Goal: Task Accomplishment & Management: Manage account settings

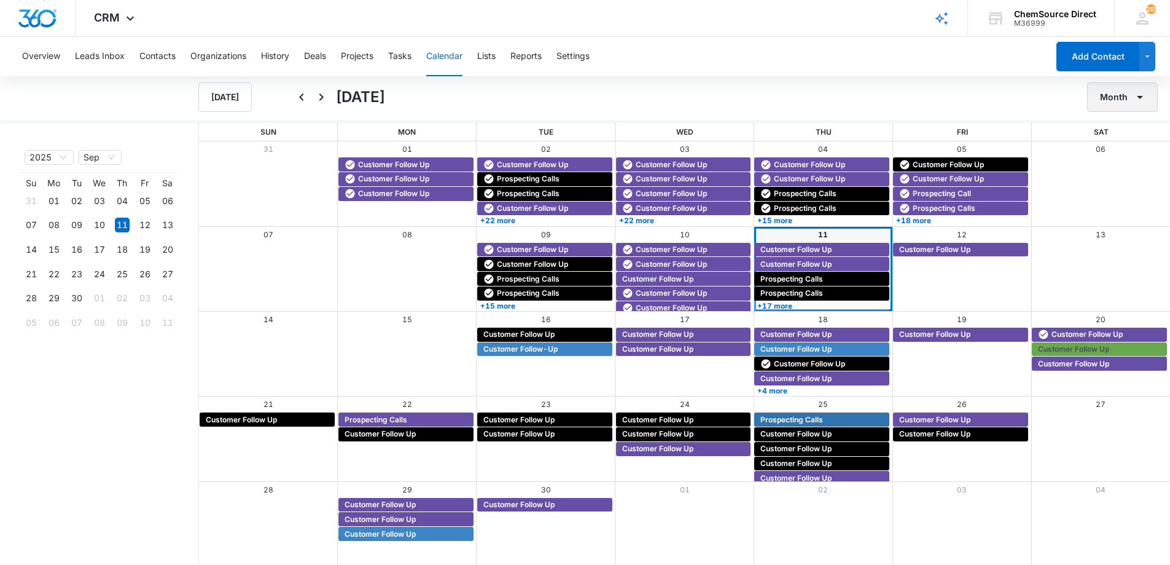
click at [1110, 100] on button "Month" at bounding box center [1123, 96] width 71 height 29
click at [1111, 152] on div "Week" at bounding box center [1120, 155] width 32 height 9
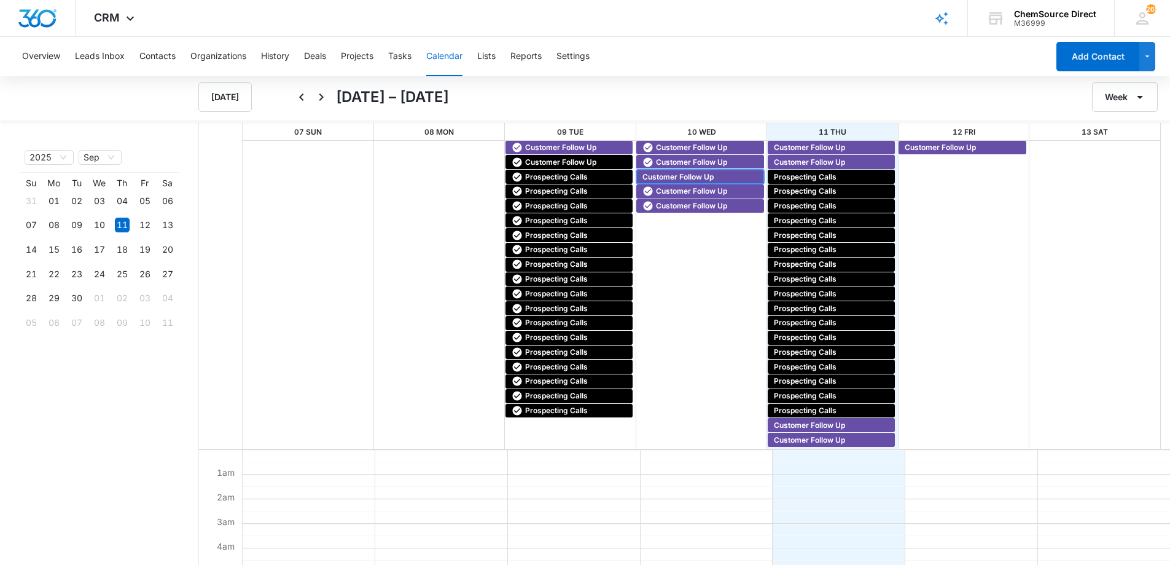
click at [666, 174] on span "Customer Follow Up" at bounding box center [678, 176] width 71 height 11
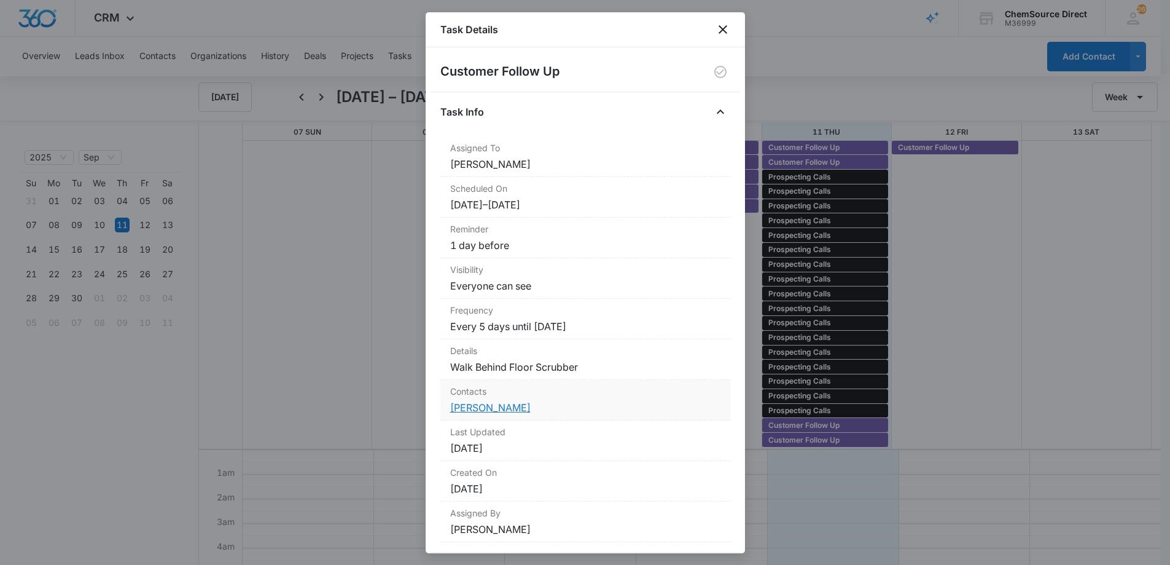
click at [471, 407] on link "[PERSON_NAME]" at bounding box center [490, 407] width 80 height 12
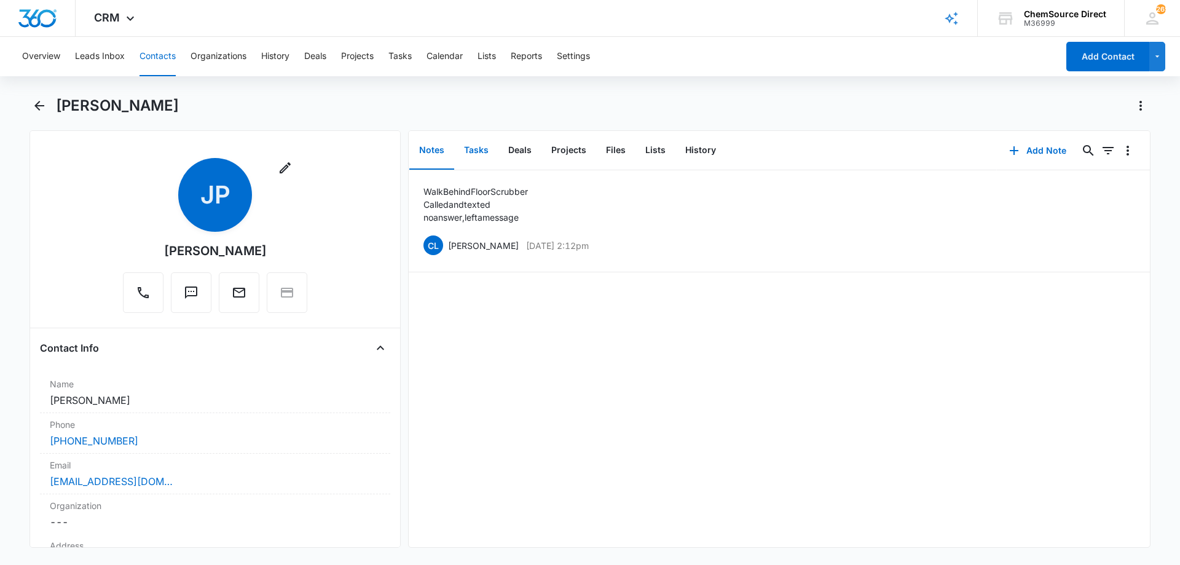
click at [477, 152] on button "Tasks" at bounding box center [476, 150] width 44 height 38
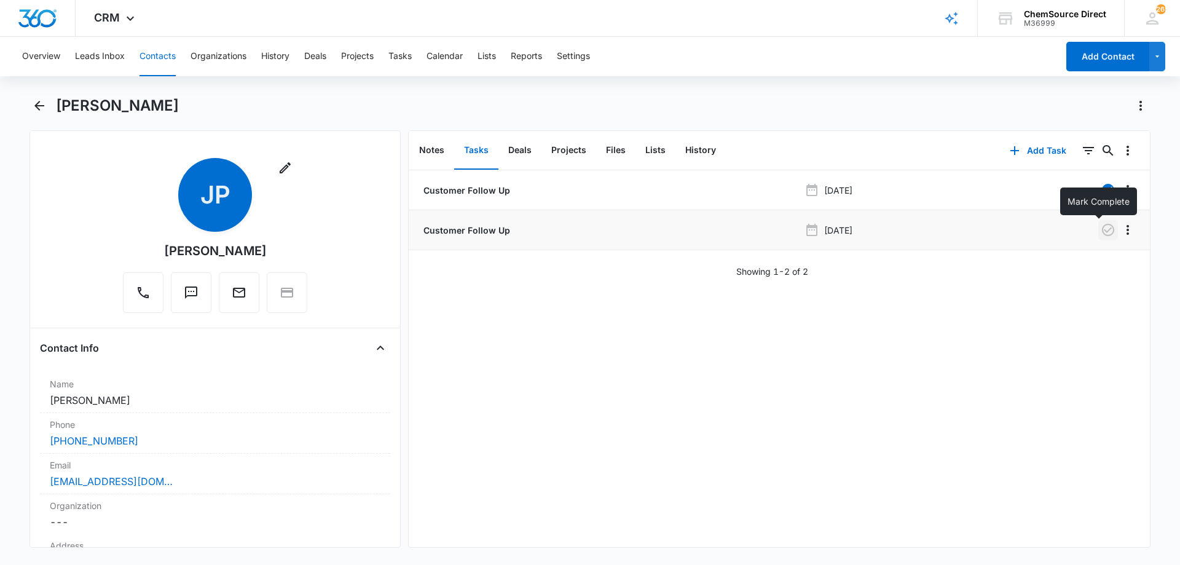
click at [1100, 228] on icon "button" at bounding box center [1107, 229] width 15 height 15
click at [433, 144] on button "Notes" at bounding box center [431, 150] width 45 height 38
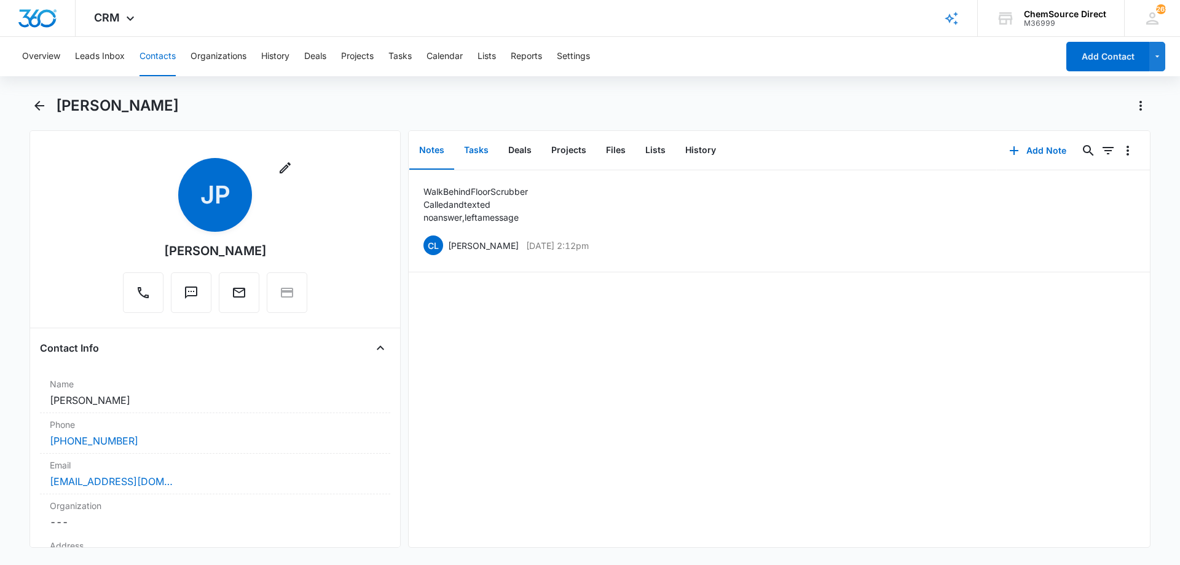
click at [477, 146] on button "Tasks" at bounding box center [476, 150] width 44 height 38
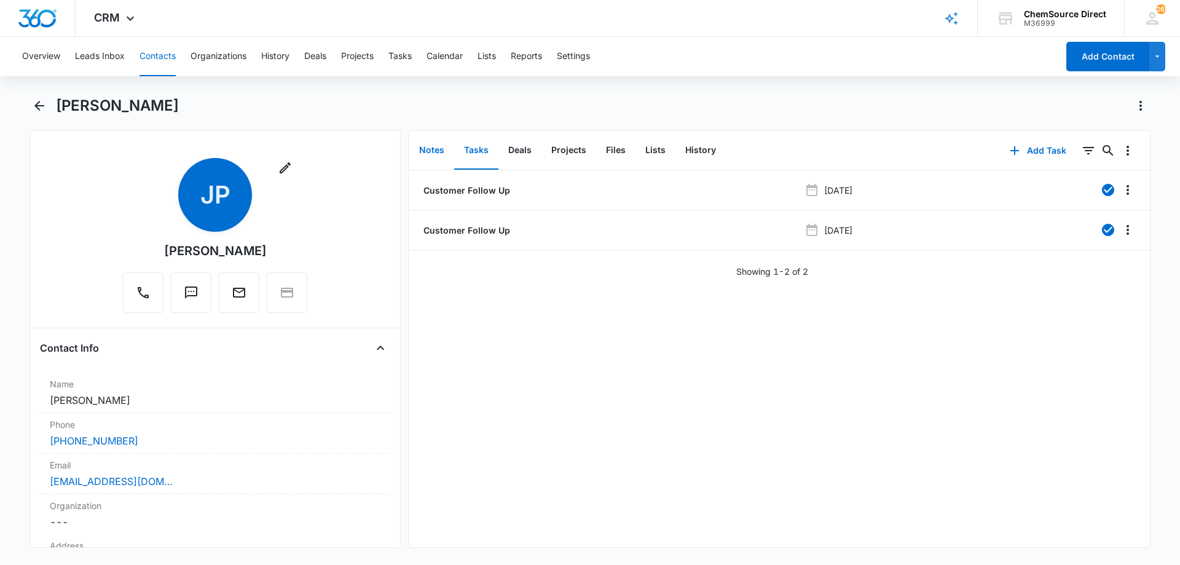
click at [436, 148] on button "Notes" at bounding box center [431, 150] width 45 height 38
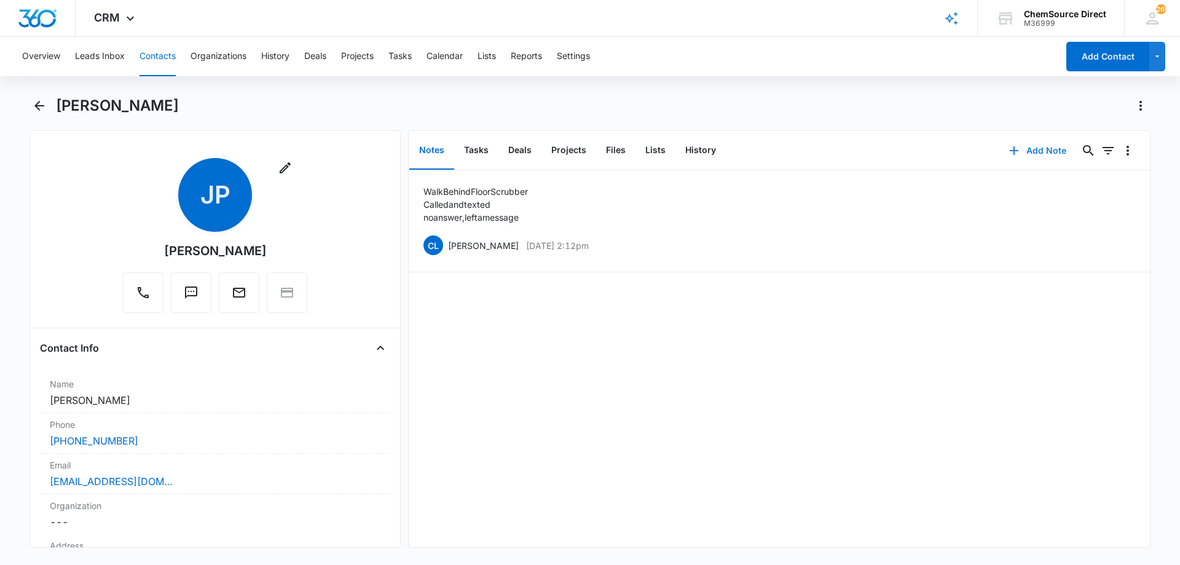
click at [1030, 146] on button "Add Note" at bounding box center [1038, 150] width 82 height 29
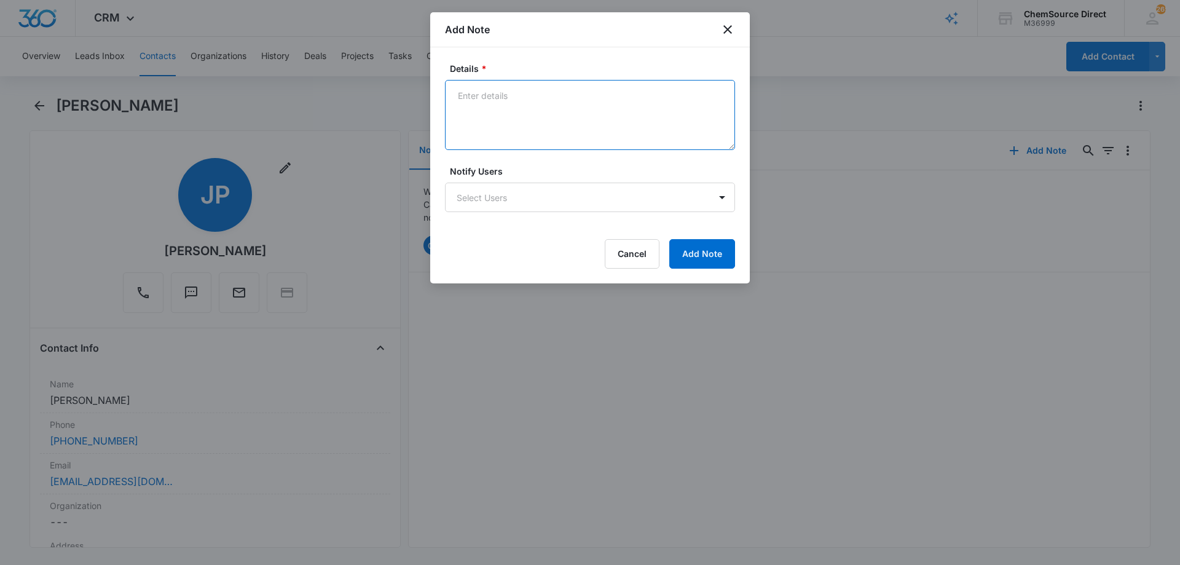
click at [476, 94] on textarea "Details *" at bounding box center [590, 115] width 290 height 70
type textarea "Duplicate lead, same contact info as [PERSON_NAME], disputed lead with SS"
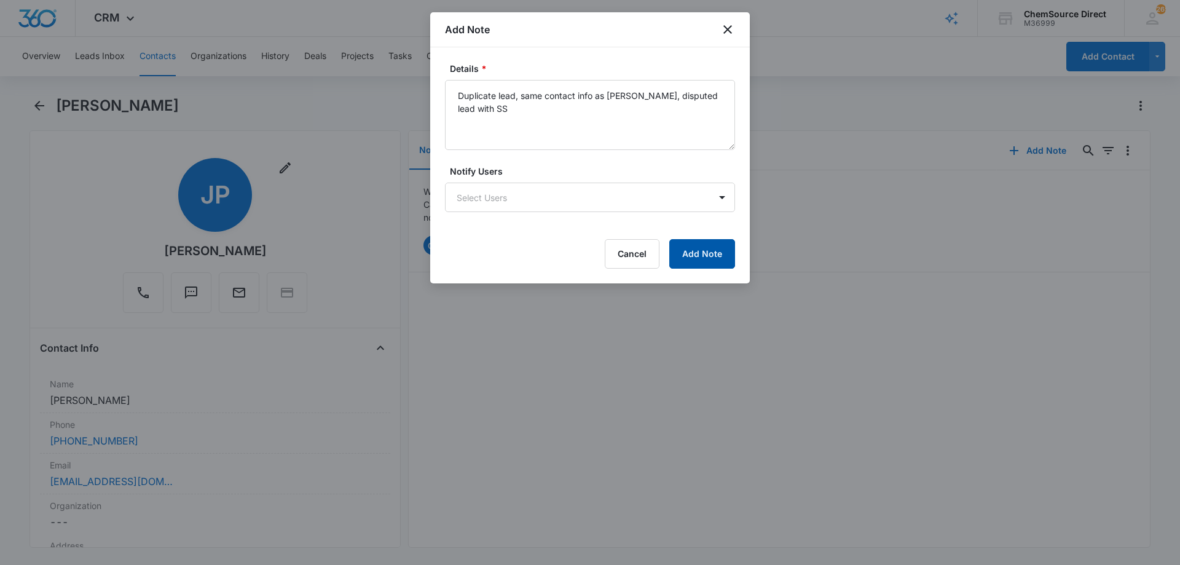
click at [712, 248] on button "Add Note" at bounding box center [702, 253] width 66 height 29
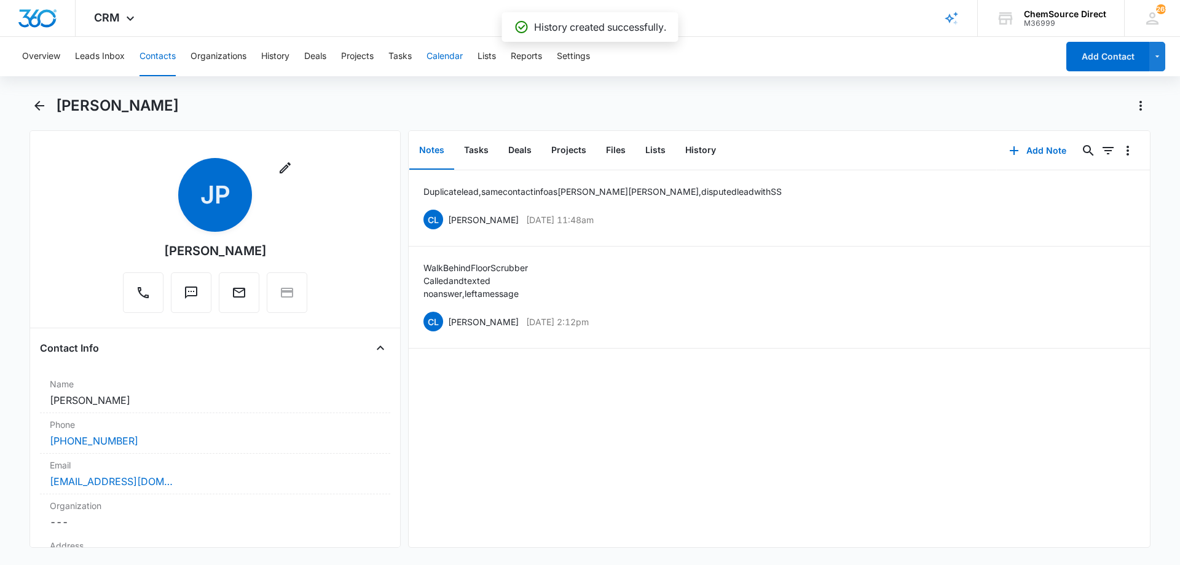
click at [451, 58] on button "Calendar" at bounding box center [444, 56] width 36 height 39
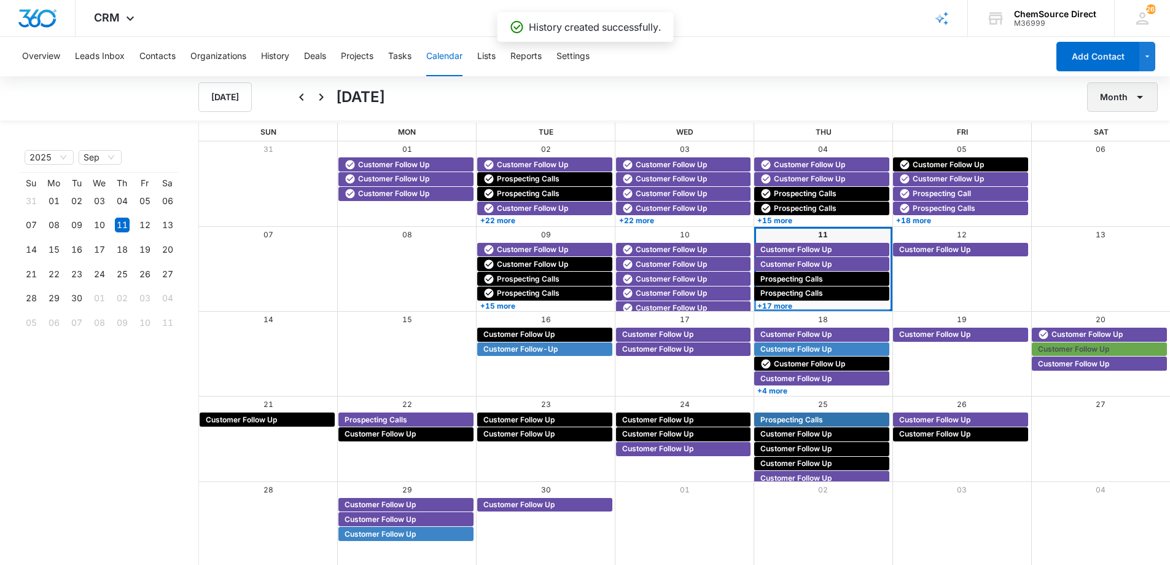
click at [1113, 100] on button "Month" at bounding box center [1123, 96] width 71 height 29
click at [1110, 151] on div "Week" at bounding box center [1120, 155] width 32 height 9
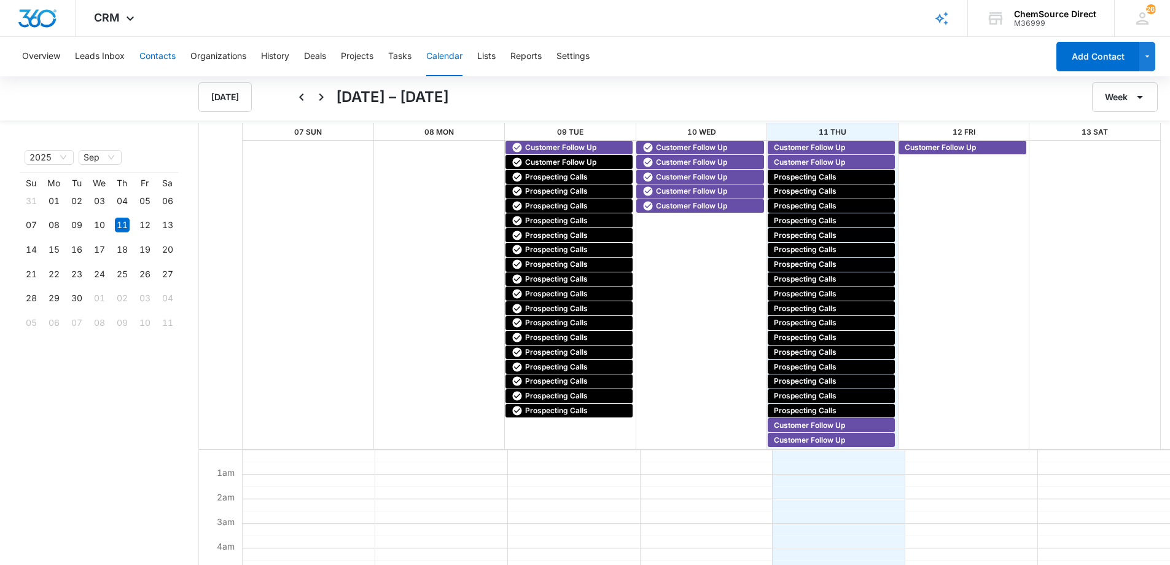
click at [155, 52] on button "Contacts" at bounding box center [157, 56] width 36 height 39
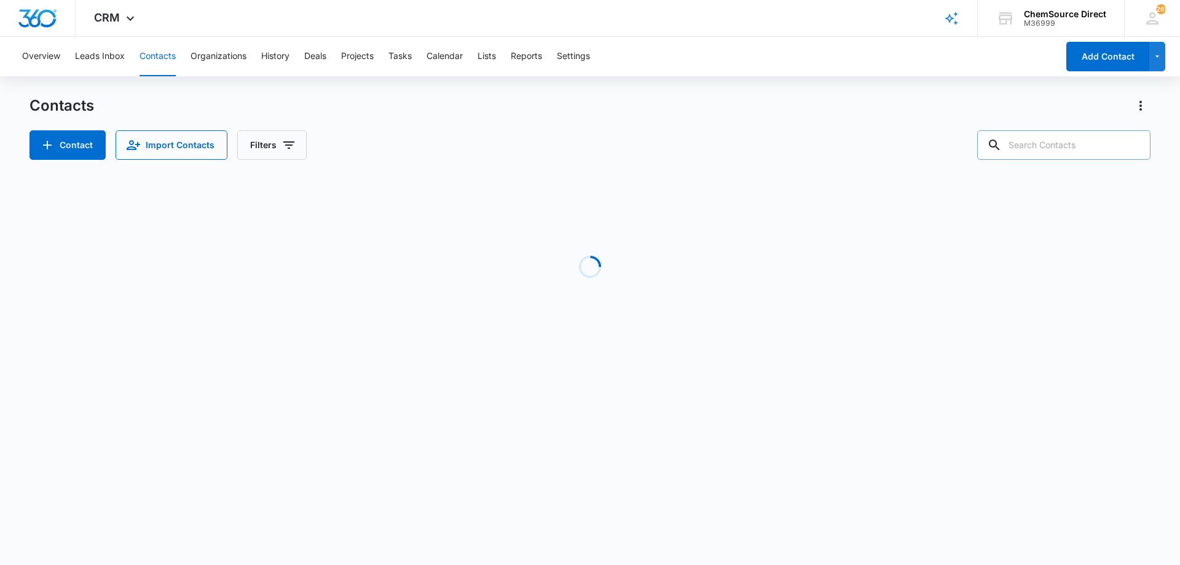
click at [1038, 141] on input "text" at bounding box center [1063, 144] width 173 height 29
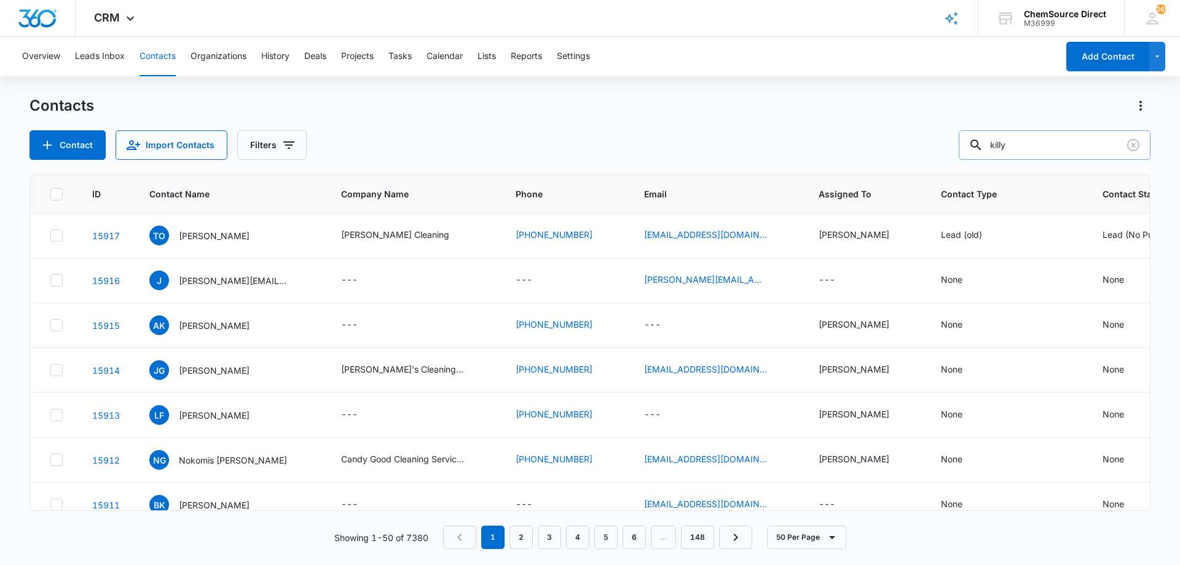
type input "killy"
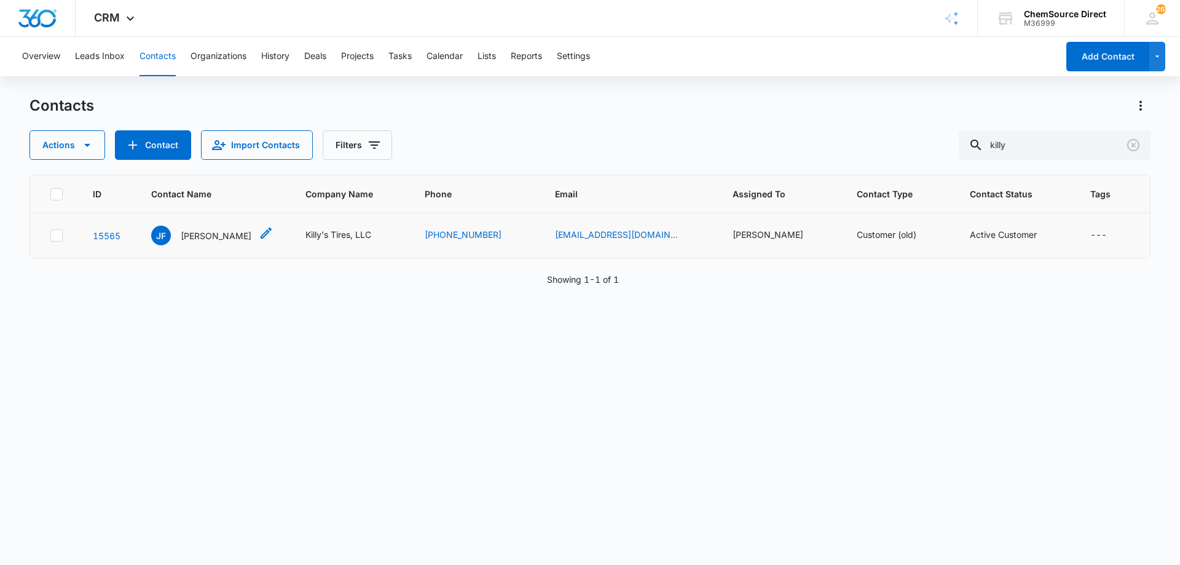
click at [225, 237] on p "[PERSON_NAME]" at bounding box center [216, 235] width 71 height 13
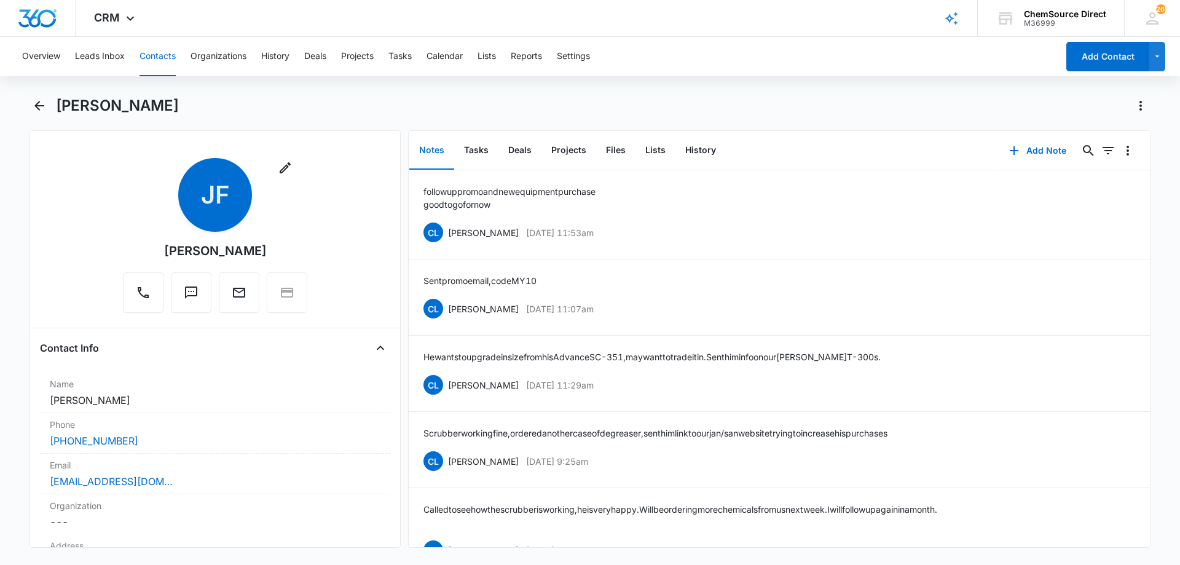
click at [477, 106] on div "[PERSON_NAME]" at bounding box center [603, 106] width 1094 height 20
click at [445, 53] on button "Calendar" at bounding box center [444, 56] width 36 height 39
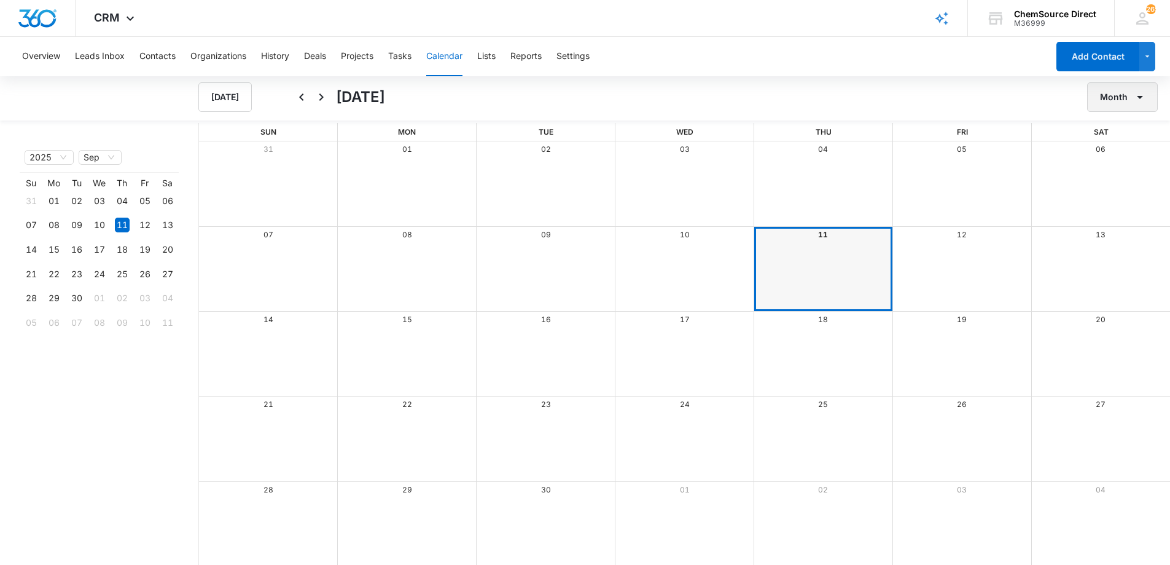
click at [1140, 95] on icon "button" at bounding box center [1140, 97] width 15 height 15
click at [1114, 152] on div "Week" at bounding box center [1120, 155] width 32 height 9
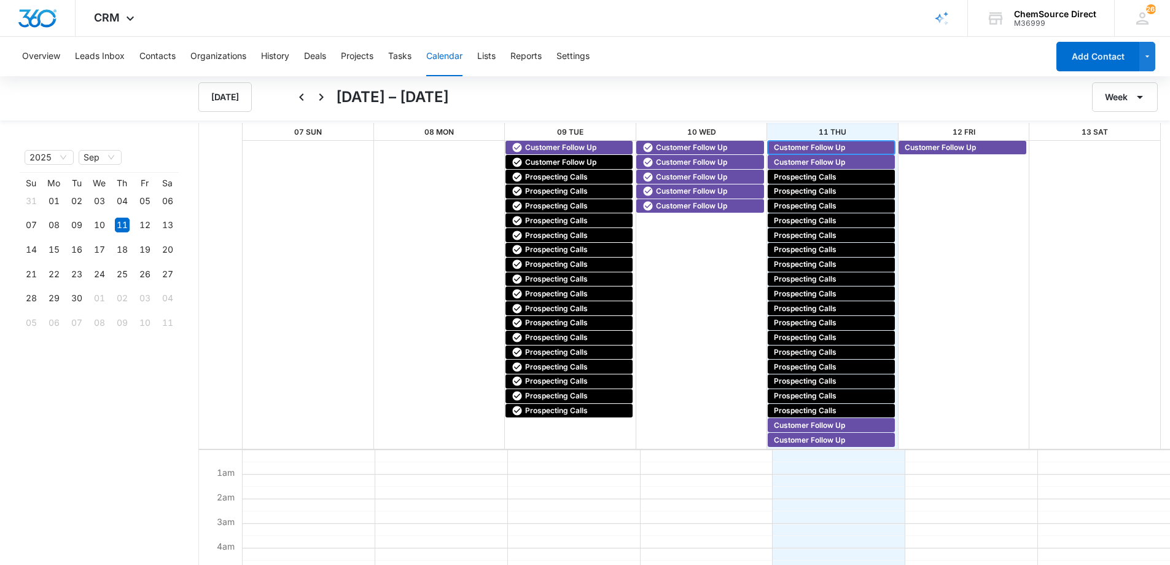
click at [810, 146] on span "Customer Follow Up" at bounding box center [809, 147] width 71 height 11
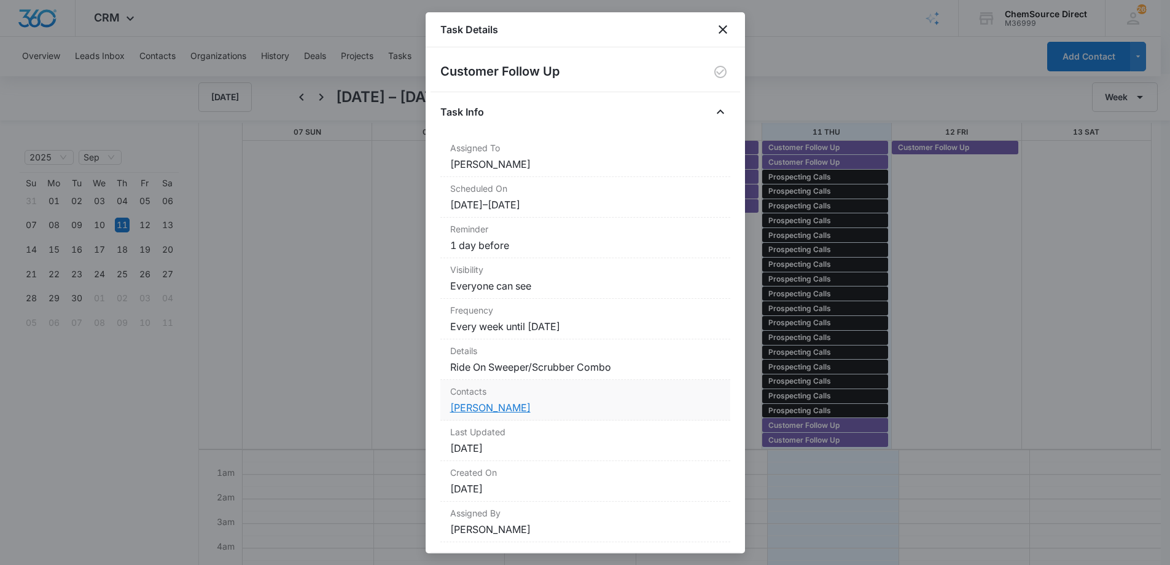
click at [479, 407] on link "[PERSON_NAME]" at bounding box center [490, 407] width 80 height 12
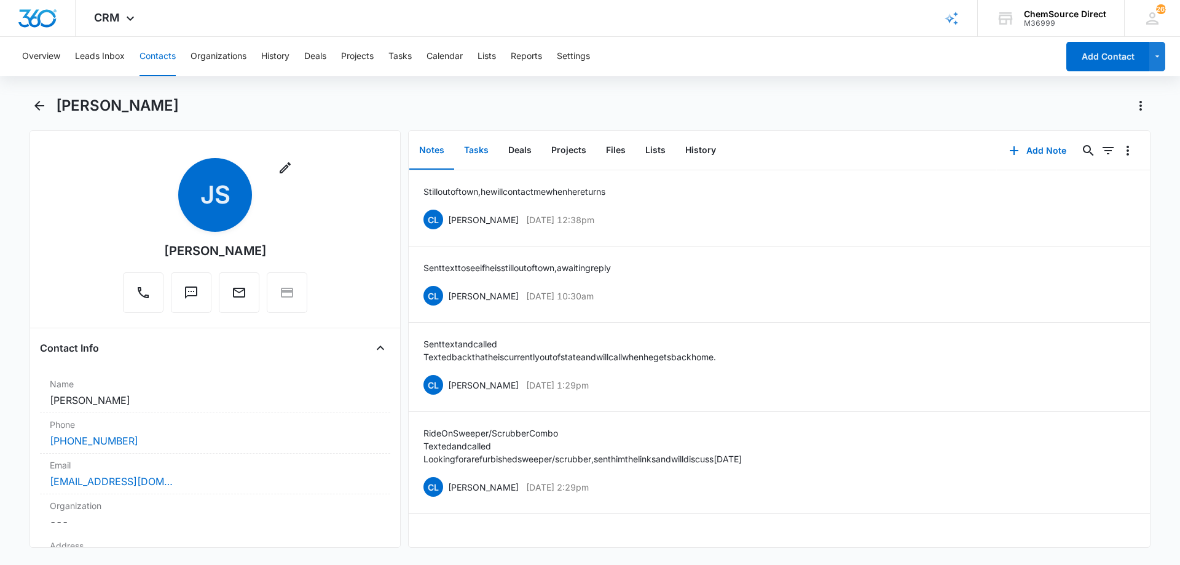
click at [477, 149] on button "Tasks" at bounding box center [476, 150] width 44 height 38
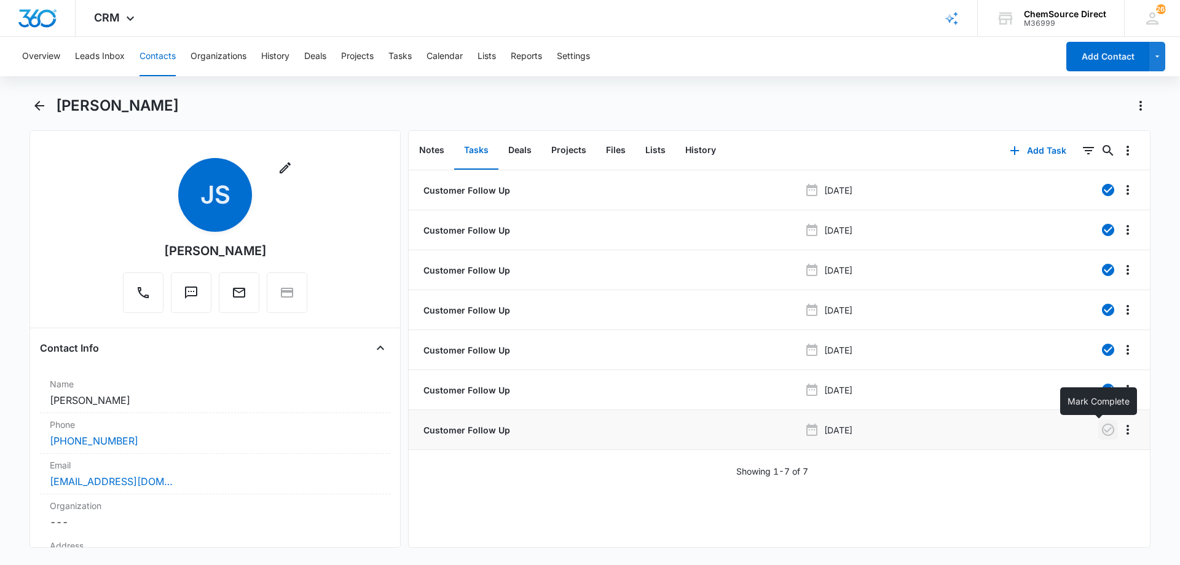
click at [1102, 433] on icon "button" at bounding box center [1108, 429] width 12 height 12
click at [452, 54] on button "Calendar" at bounding box center [444, 56] width 36 height 39
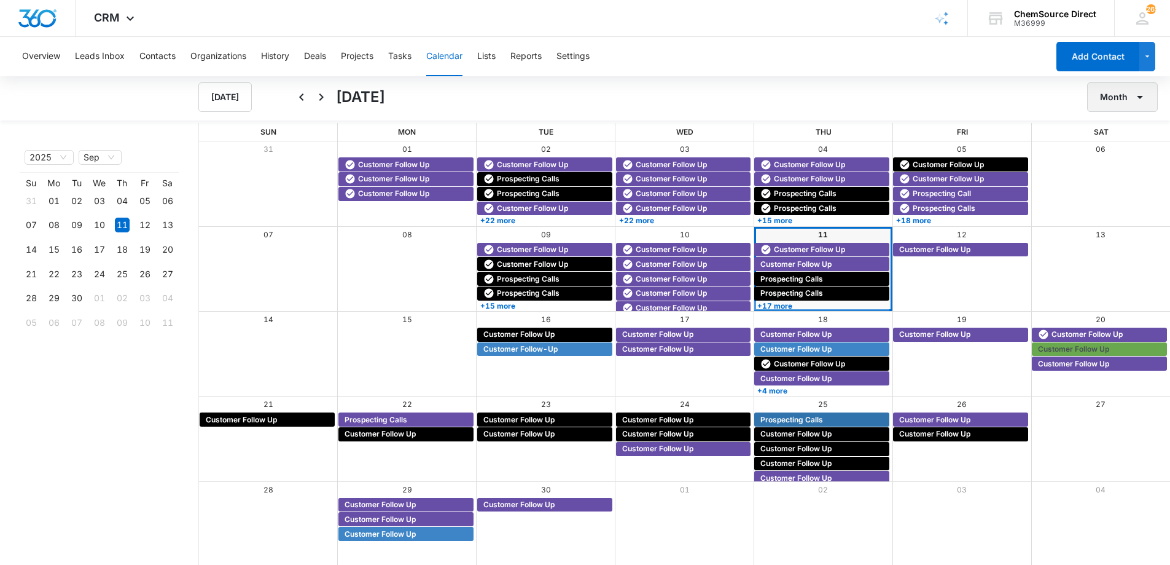
click at [1108, 102] on button "Month" at bounding box center [1123, 96] width 71 height 29
click at [1116, 151] on div "Week" at bounding box center [1120, 155] width 32 height 9
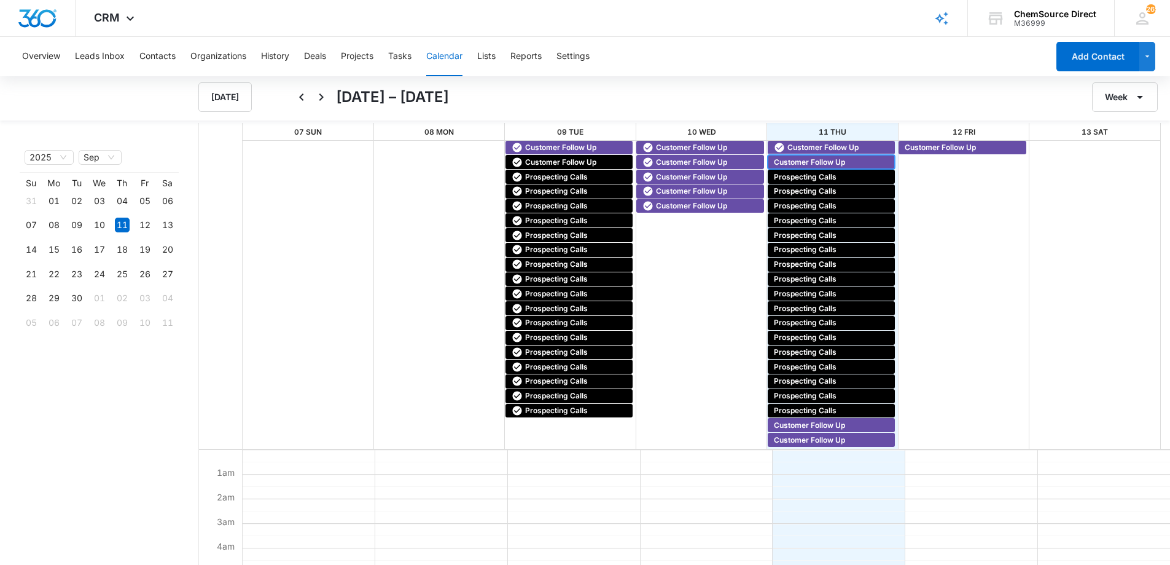
click at [793, 163] on span "Customer Follow Up" at bounding box center [809, 162] width 71 height 11
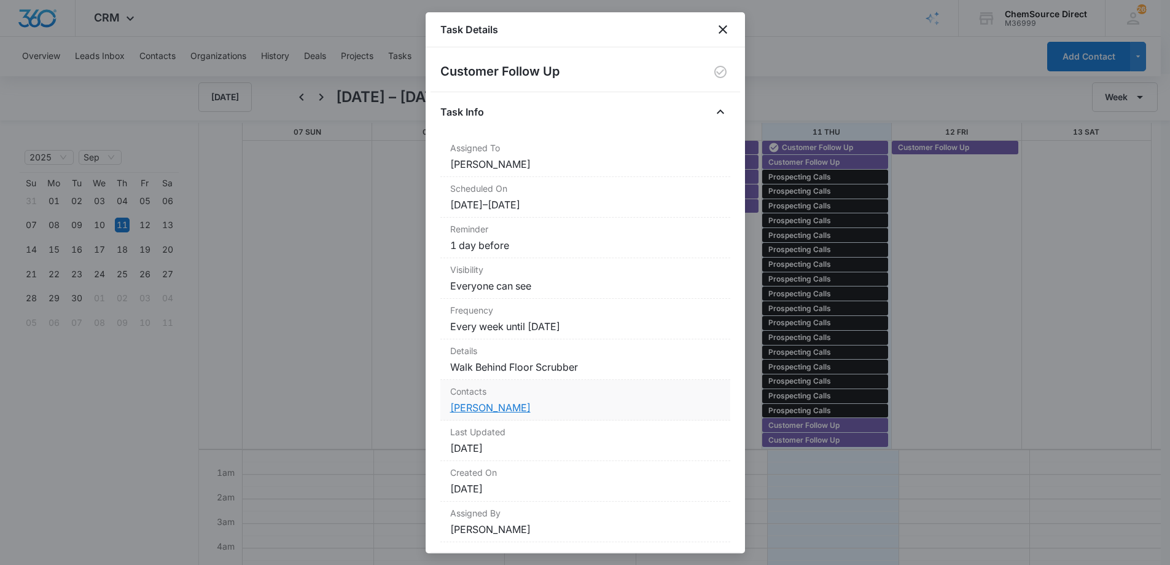
click at [470, 407] on link "[PERSON_NAME]" at bounding box center [490, 407] width 80 height 12
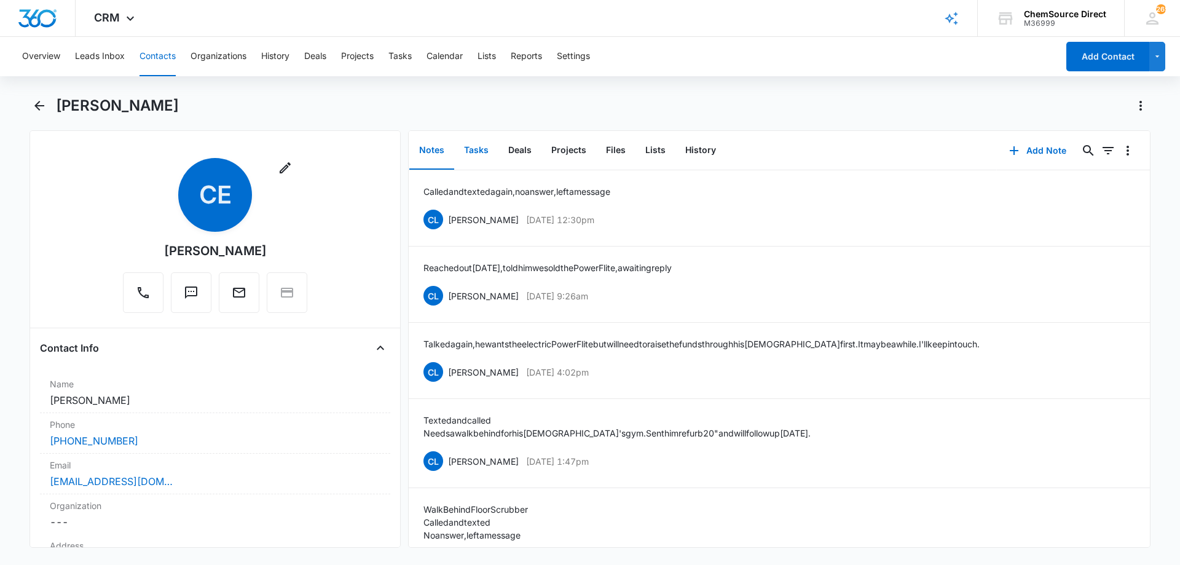
click at [481, 149] on button "Tasks" at bounding box center [476, 150] width 44 height 38
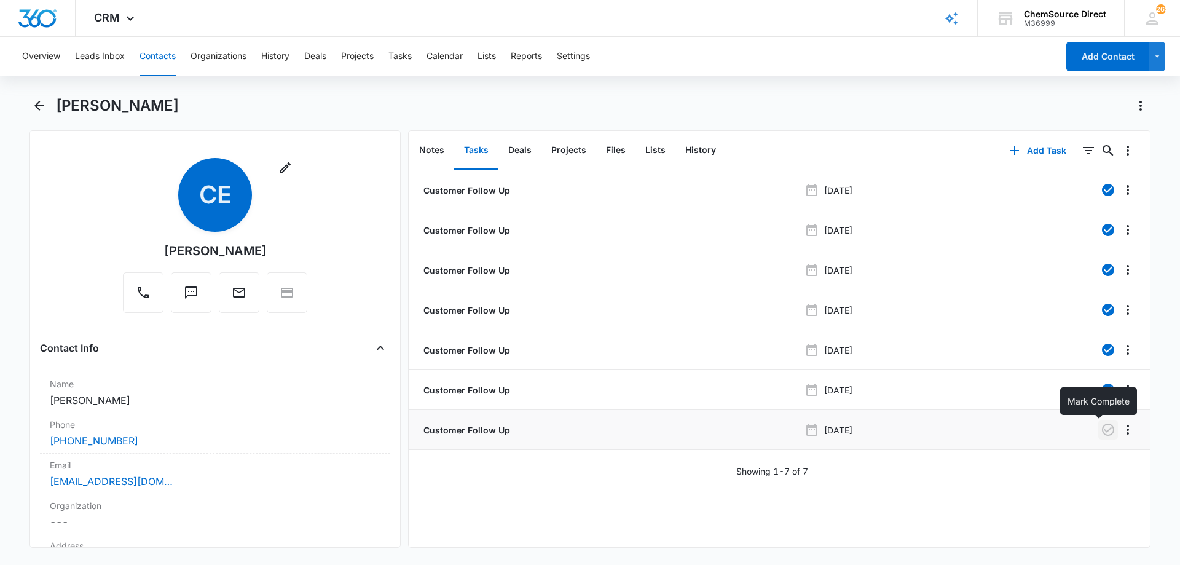
click at [1100, 431] on icon "button" at bounding box center [1107, 429] width 15 height 15
click at [434, 151] on button "Notes" at bounding box center [431, 150] width 45 height 38
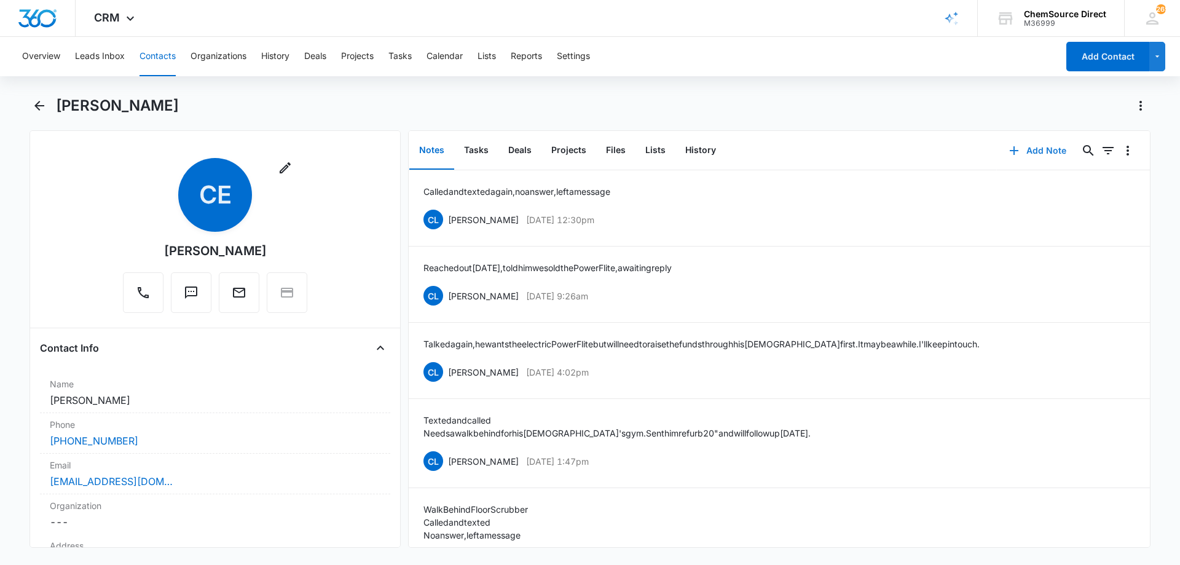
click at [1031, 146] on button "Add Note" at bounding box center [1038, 150] width 82 height 29
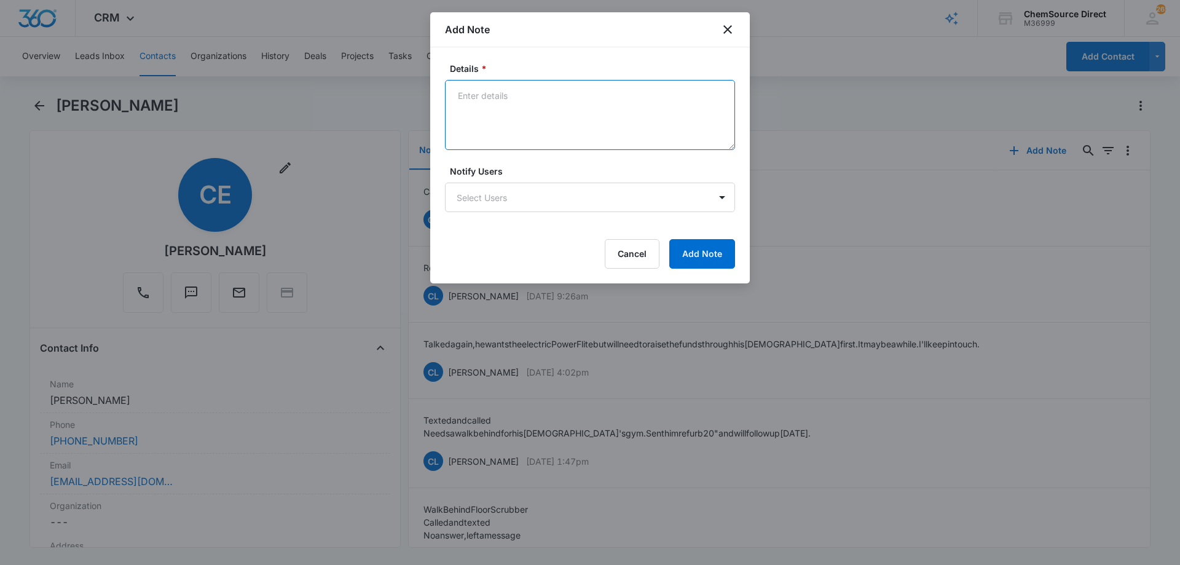
click at [460, 95] on textarea "Details *" at bounding box center [590, 115] width 290 height 70
type textarea "Texted and called, no answer, left a message"
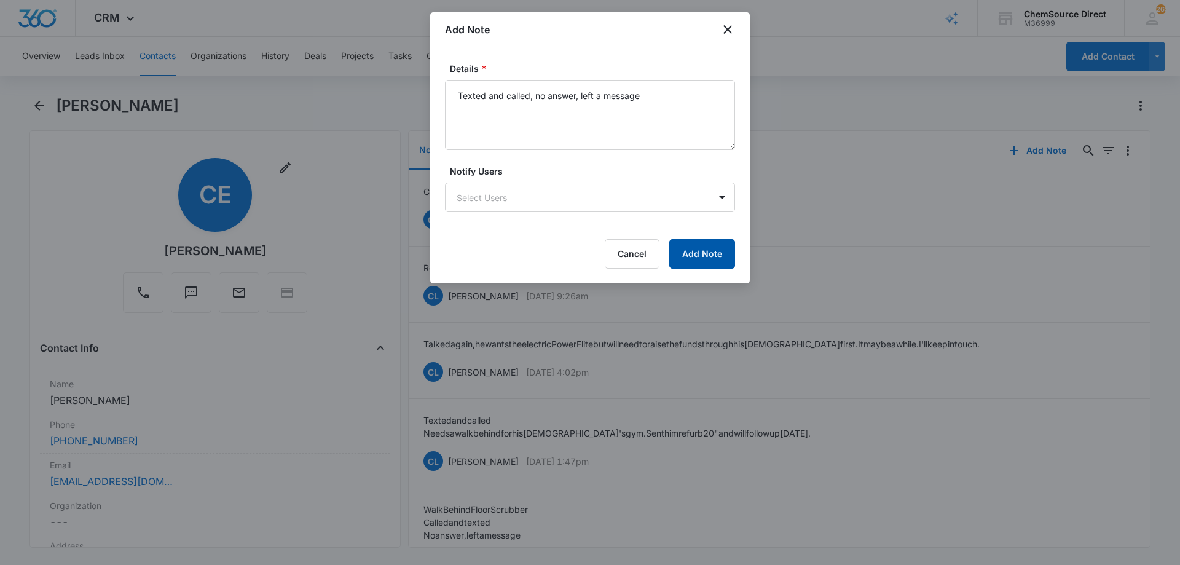
click at [702, 252] on button "Add Note" at bounding box center [702, 253] width 66 height 29
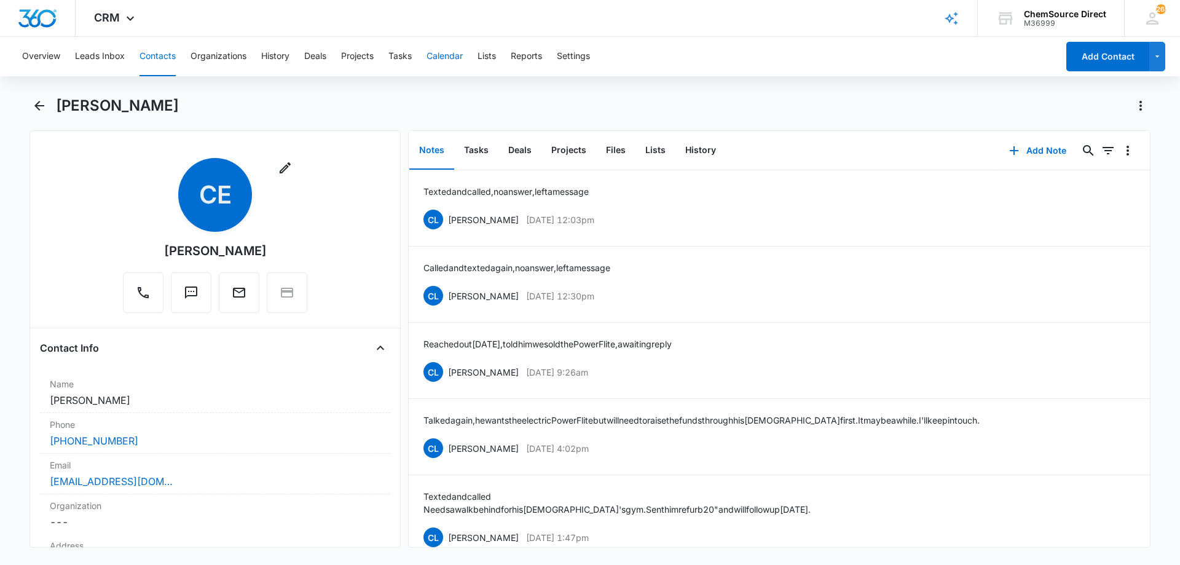
click at [445, 55] on button "Calendar" at bounding box center [444, 56] width 36 height 39
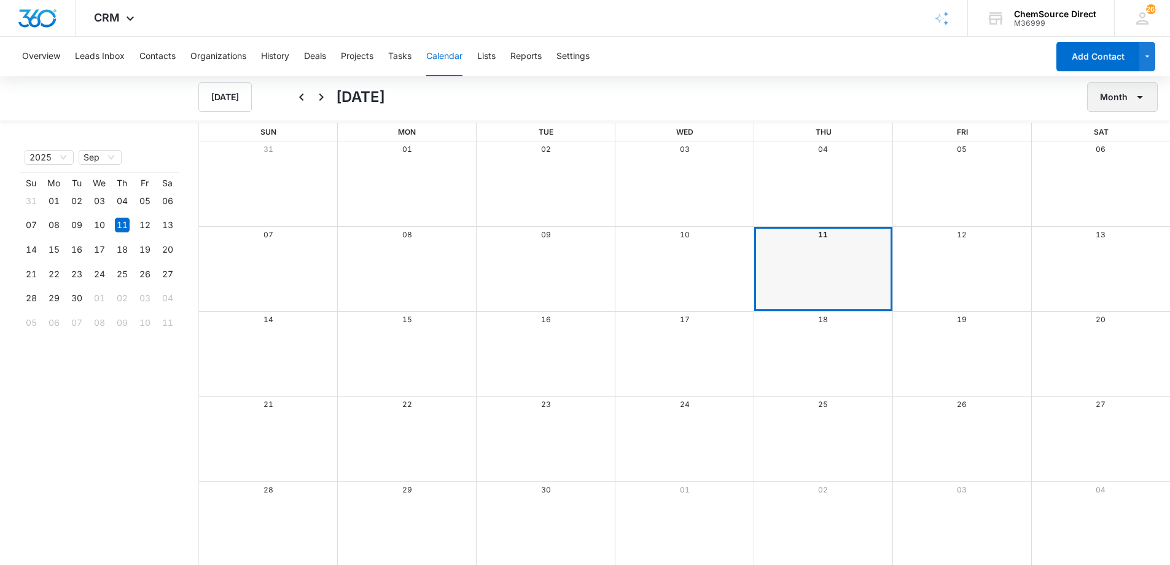
click at [1123, 98] on button "Month" at bounding box center [1123, 96] width 71 height 29
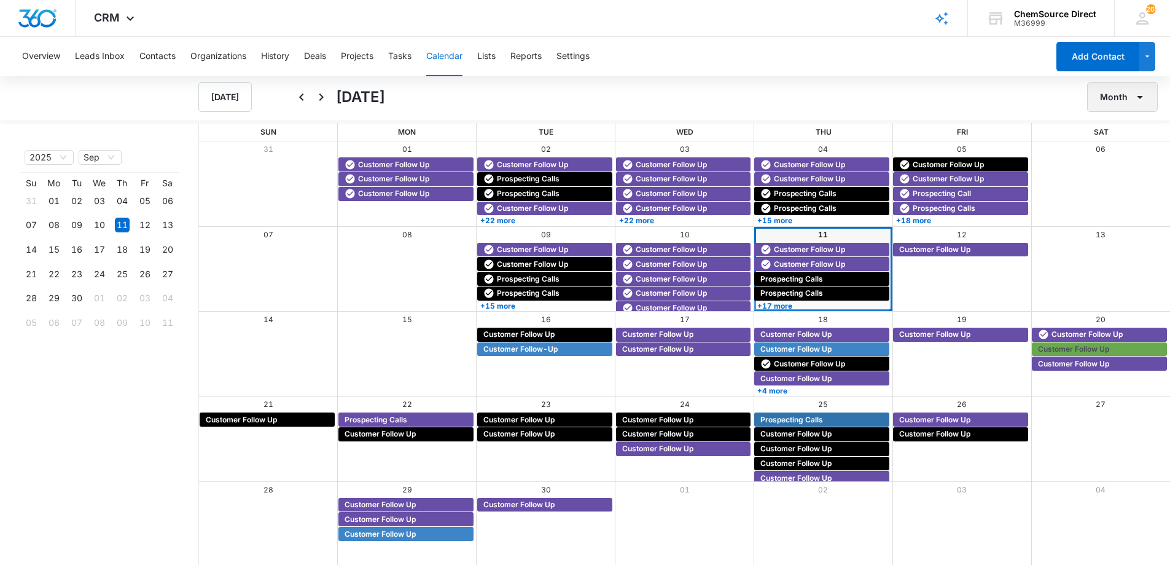
click at [1120, 108] on button "Month" at bounding box center [1123, 96] width 71 height 29
click at [1124, 153] on div "Week" at bounding box center [1120, 155] width 32 height 9
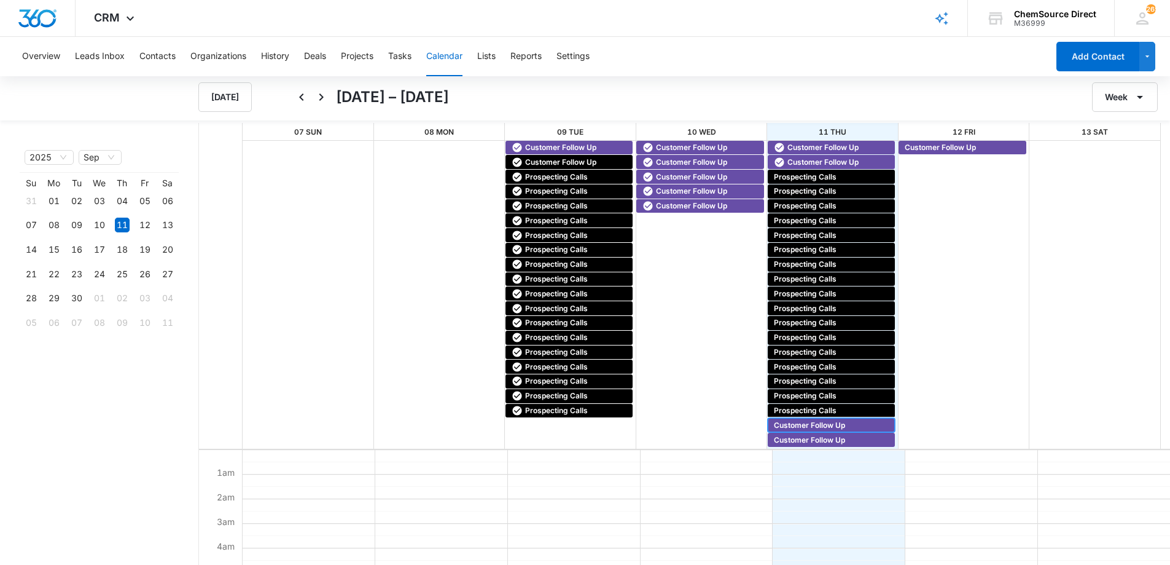
click at [816, 421] on span "Customer Follow Up" at bounding box center [809, 425] width 71 height 11
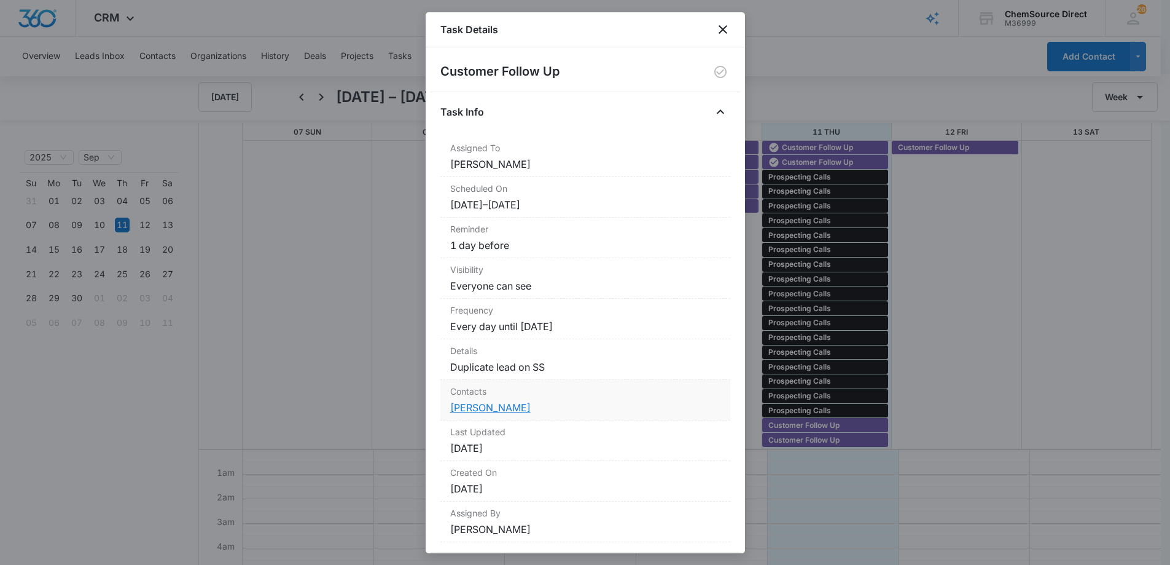
click at [490, 406] on link "[PERSON_NAME]" at bounding box center [490, 407] width 80 height 12
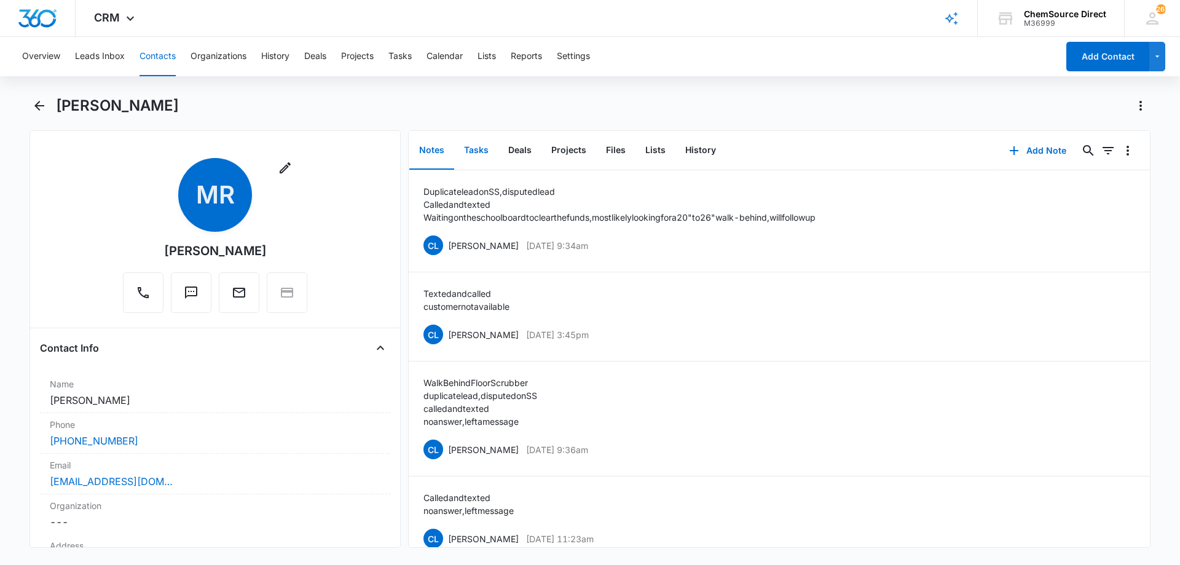
click at [479, 149] on button "Tasks" at bounding box center [476, 150] width 44 height 38
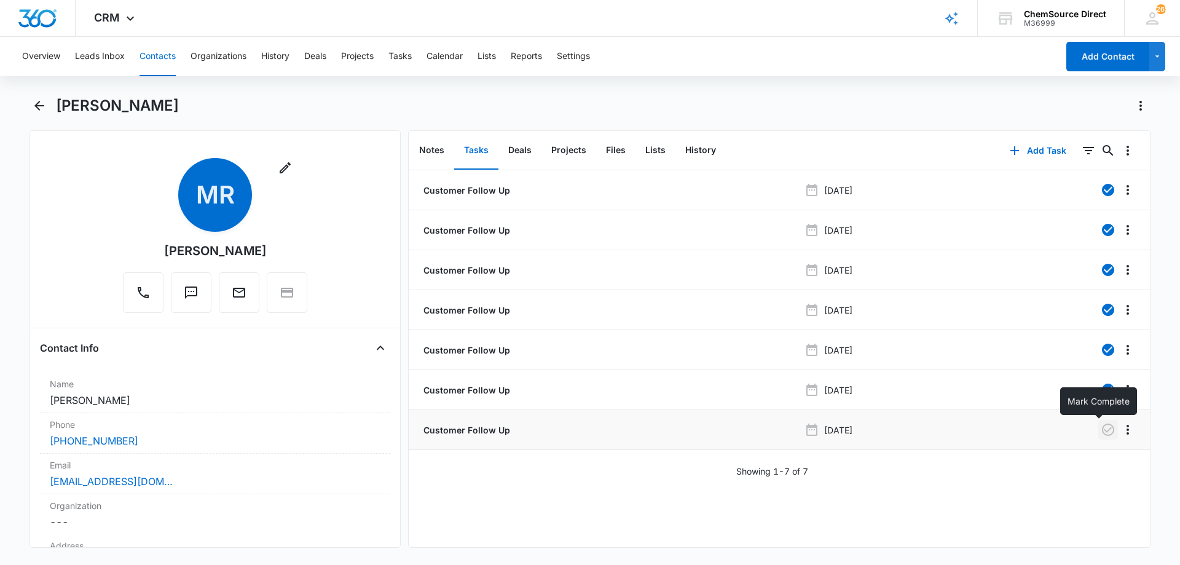
click at [1100, 426] on icon "button" at bounding box center [1107, 429] width 15 height 15
click at [431, 147] on button "Notes" at bounding box center [431, 150] width 45 height 38
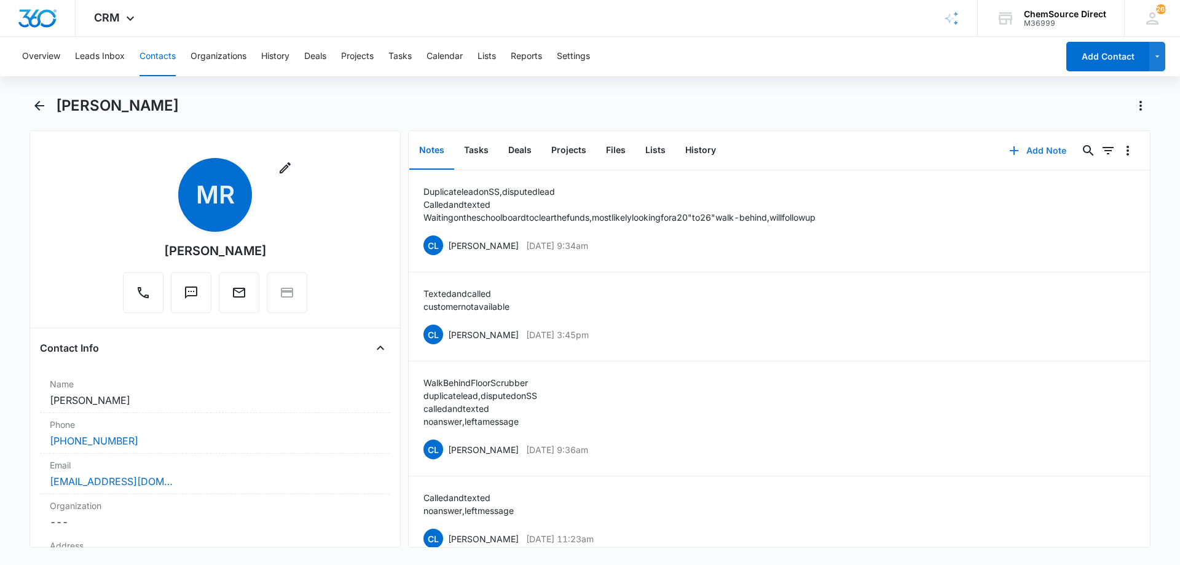
click at [1038, 149] on button "Add Note" at bounding box center [1038, 150] width 82 height 29
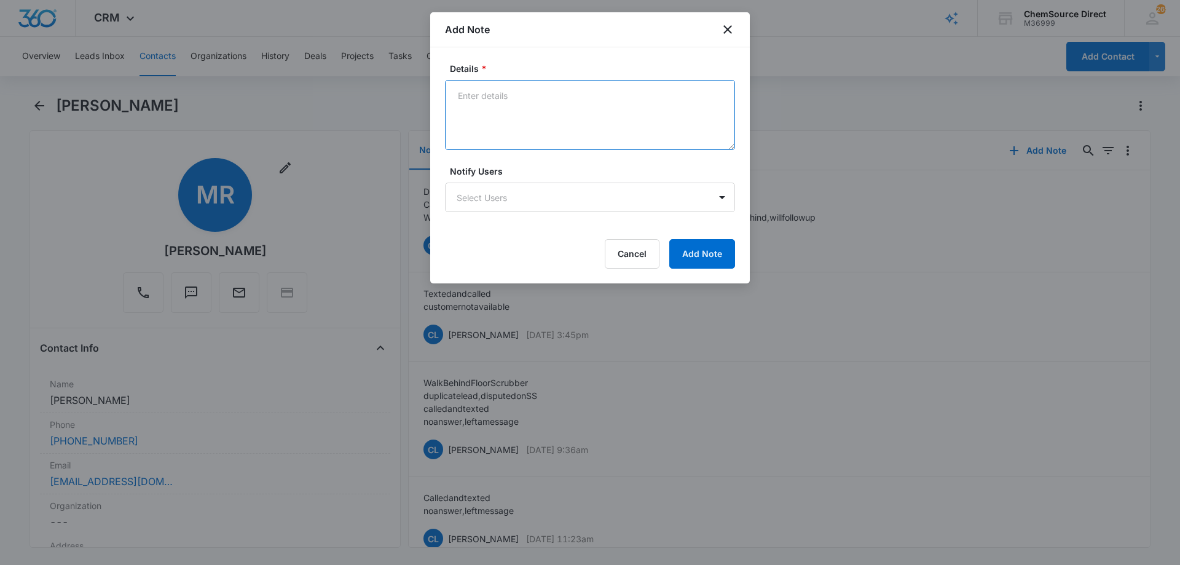
click at [496, 115] on textarea "Details *" at bounding box center [590, 115] width 290 height 70
click at [463, 104] on textarea "Texted and called" at bounding box center [590, 115] width 290 height 70
type textarea "Texted and called No answer, left a message"
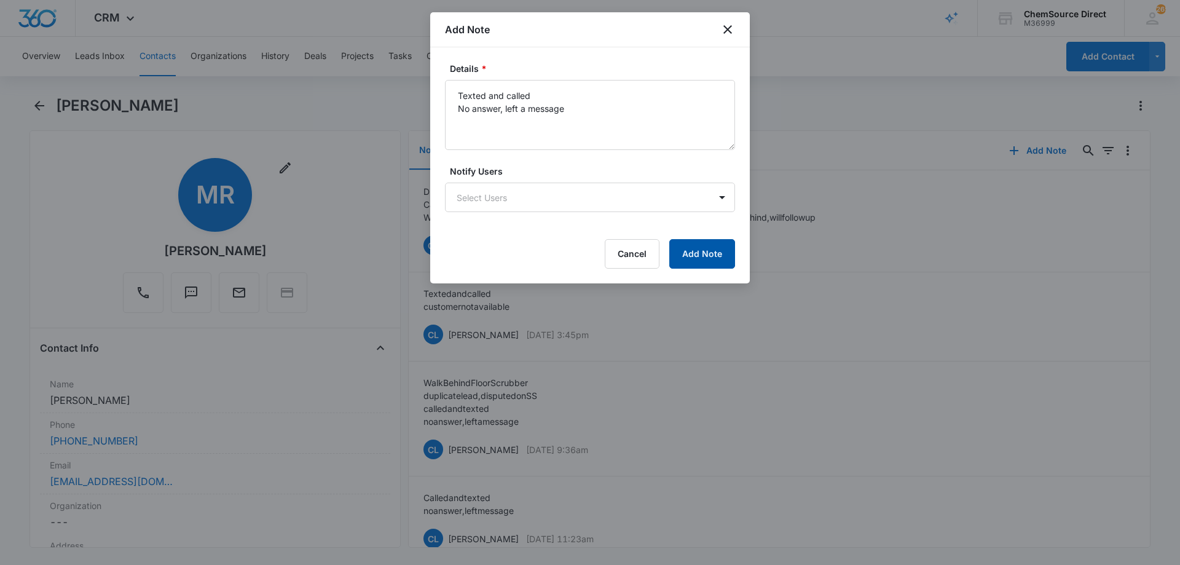
click at [693, 254] on button "Add Note" at bounding box center [702, 253] width 66 height 29
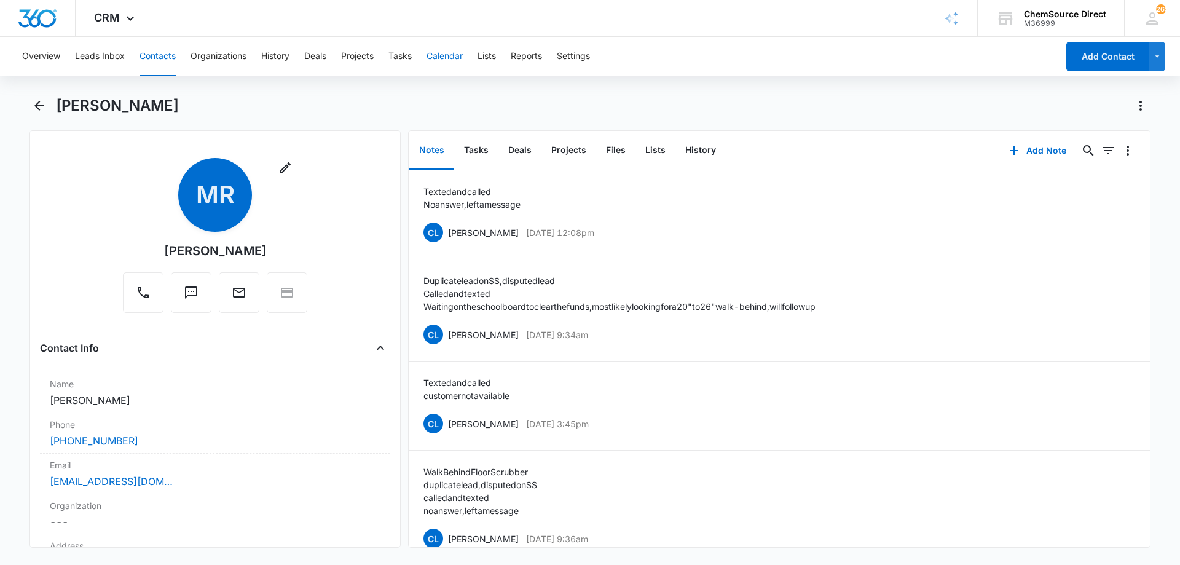
click at [445, 55] on button "Calendar" at bounding box center [444, 56] width 36 height 39
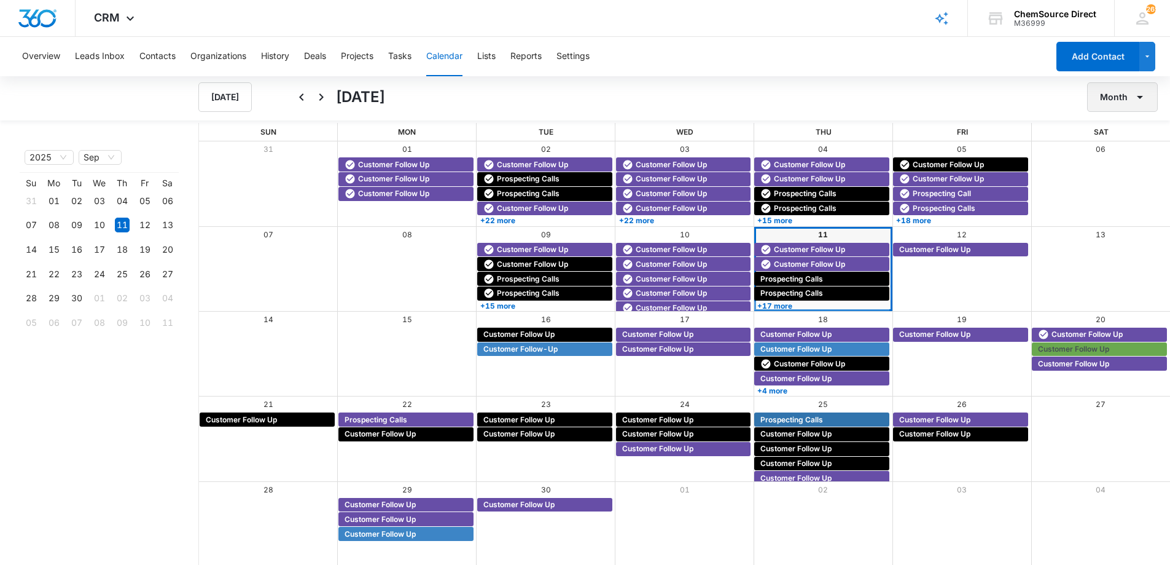
click at [1108, 91] on button "Month" at bounding box center [1123, 96] width 71 height 29
click at [1111, 154] on div "Week" at bounding box center [1120, 155] width 32 height 9
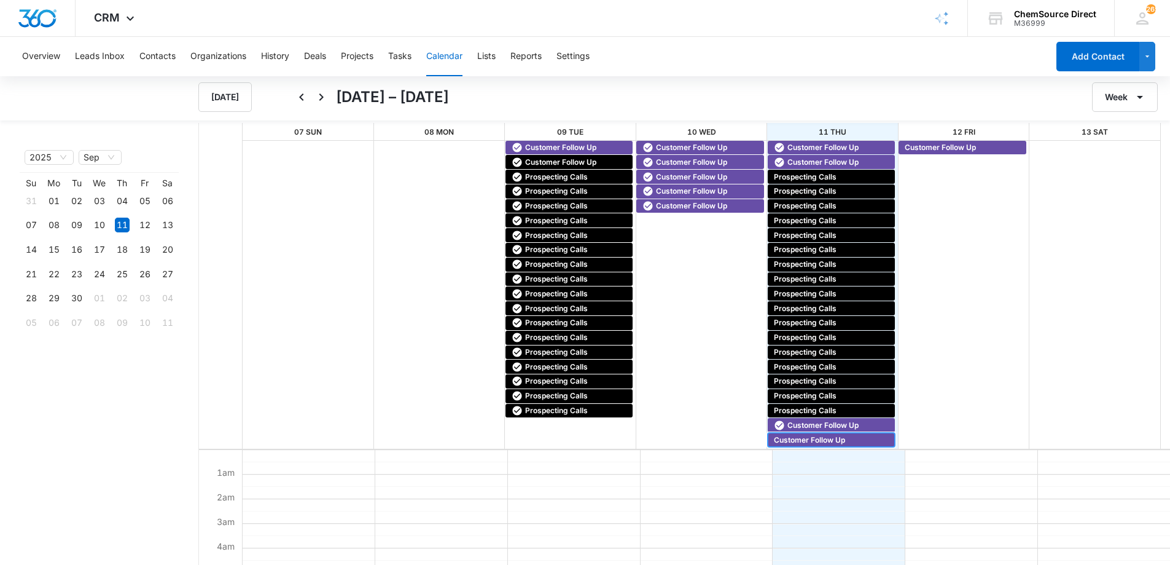
click at [821, 437] on span "Customer Follow Up" at bounding box center [809, 439] width 71 height 11
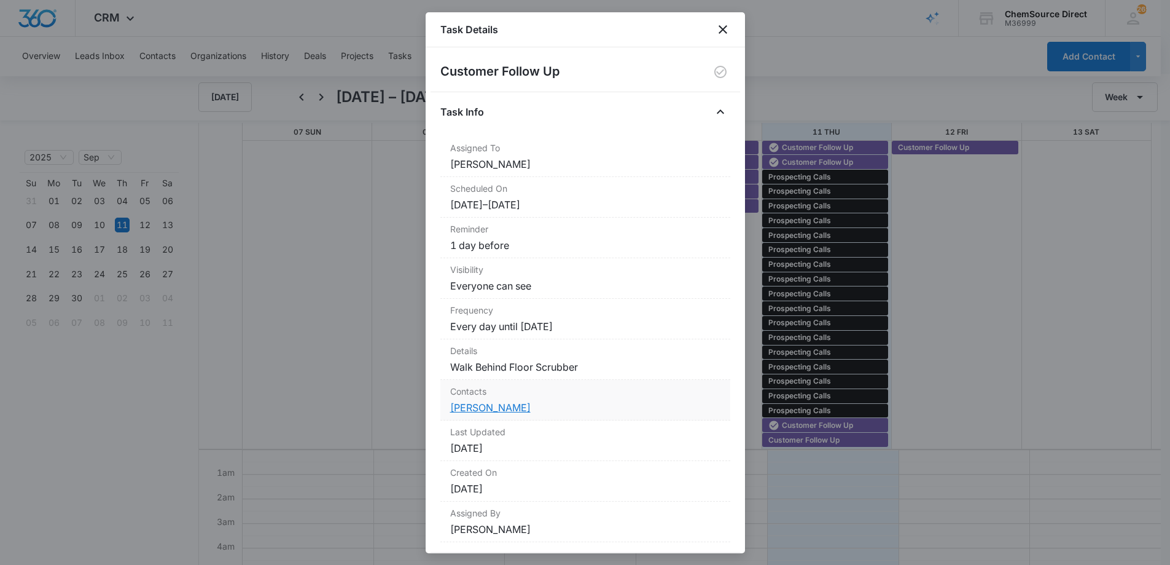
click at [484, 407] on link "[PERSON_NAME]" at bounding box center [490, 407] width 80 height 12
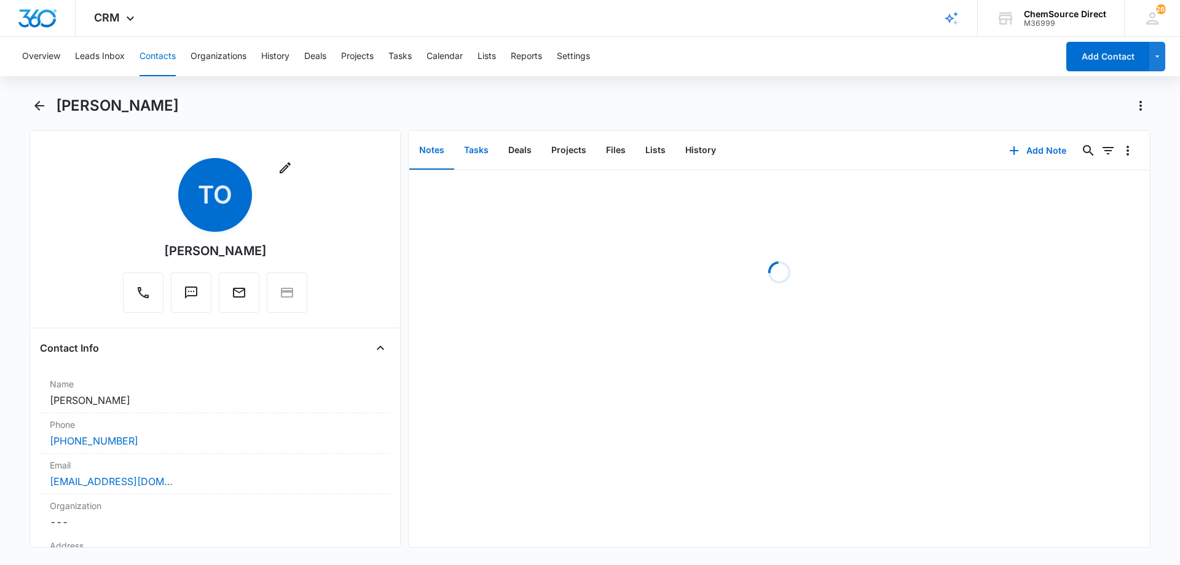
click at [475, 144] on button "Tasks" at bounding box center [476, 150] width 44 height 38
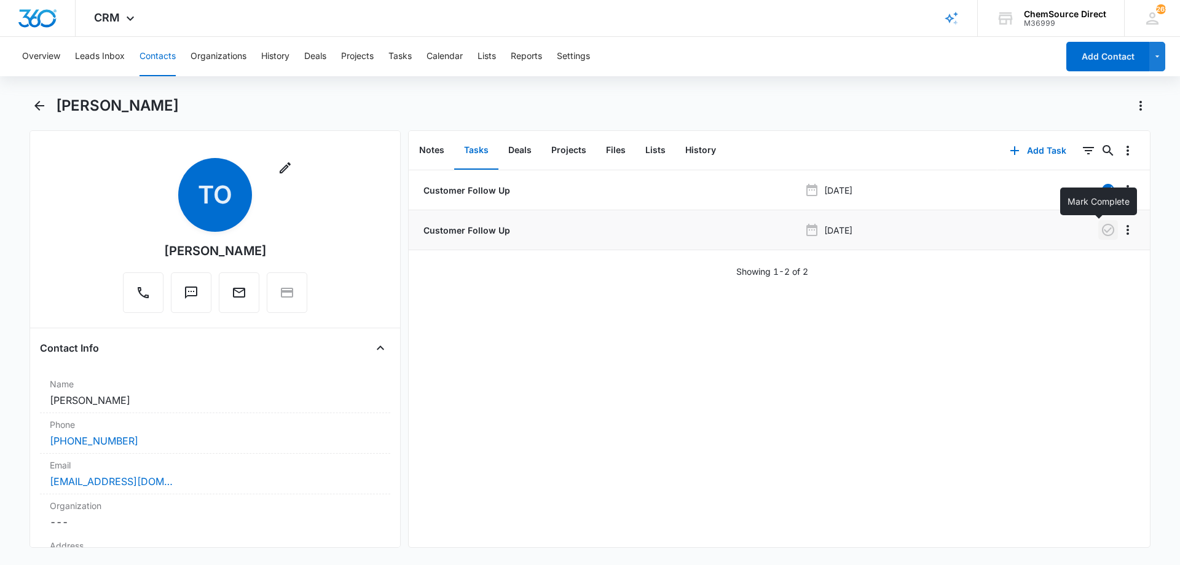
click at [1100, 229] on icon "button" at bounding box center [1107, 229] width 15 height 15
click at [438, 149] on button "Notes" at bounding box center [431, 150] width 45 height 38
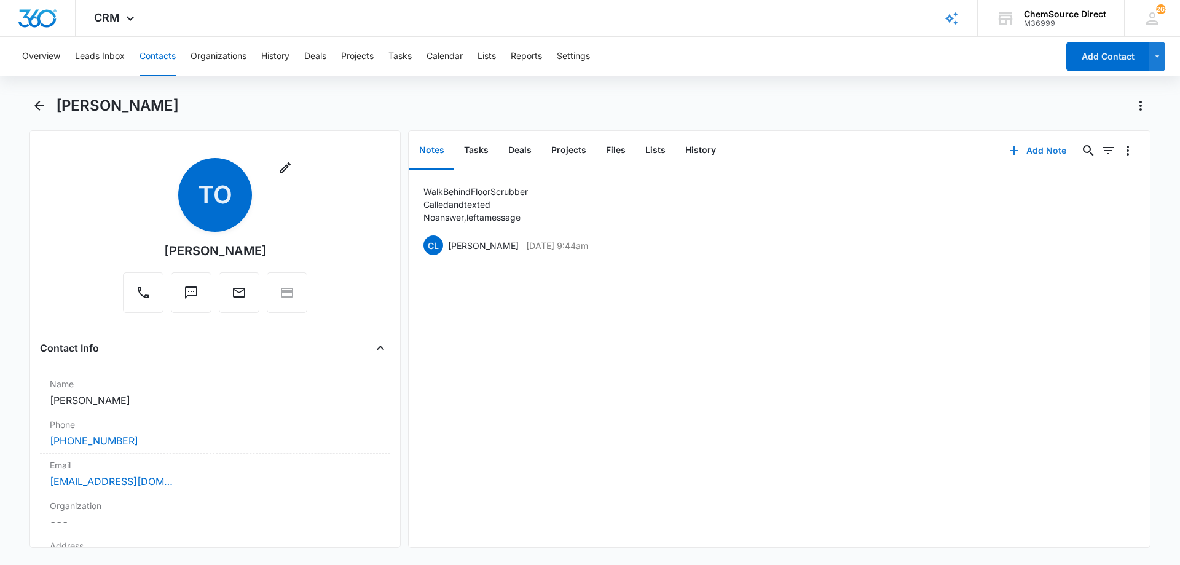
click at [1030, 145] on button "Add Note" at bounding box center [1038, 150] width 82 height 29
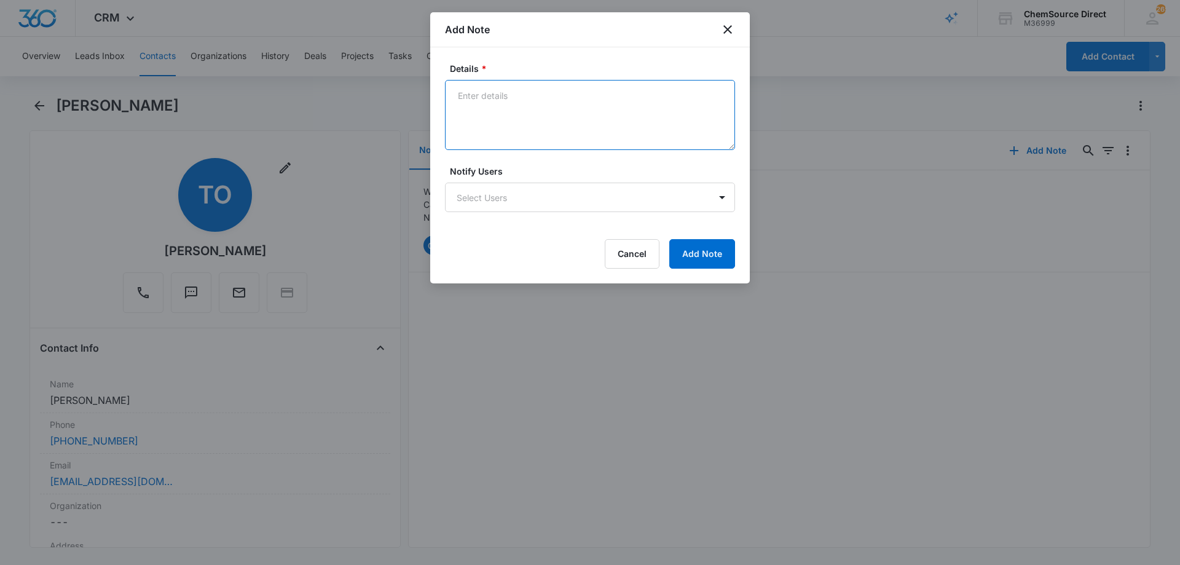
click at [534, 94] on textarea "Details *" at bounding box center [590, 115] width 290 height 70
click at [510, 127] on textarea "Called and texted" at bounding box center [590, 115] width 290 height 70
type textarea "Called and texted No answer, left a message"
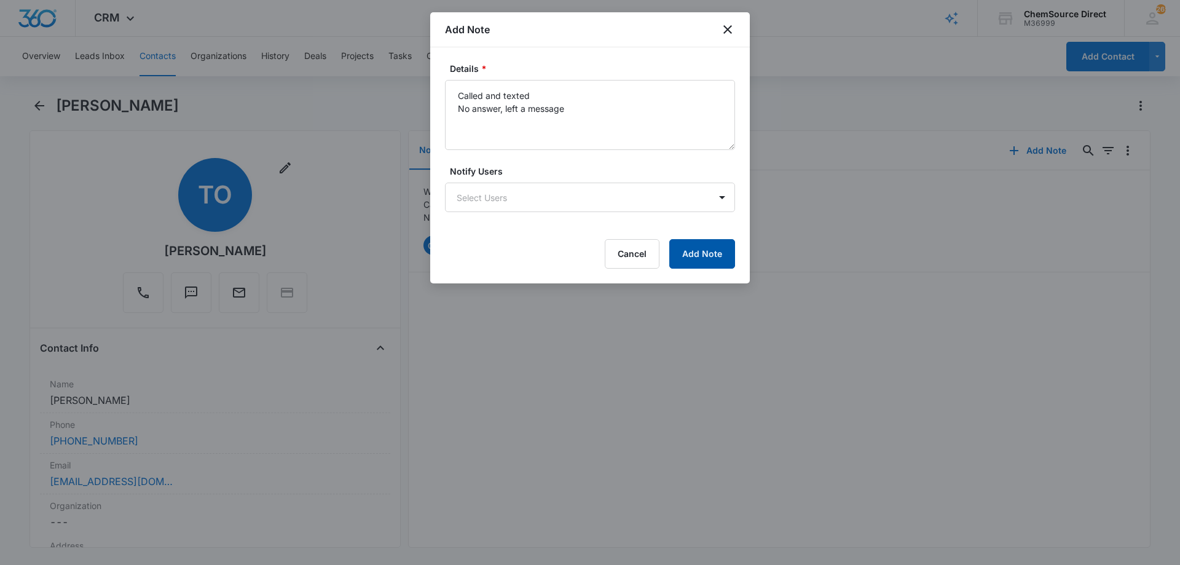
click at [698, 248] on button "Add Note" at bounding box center [702, 253] width 66 height 29
